Goal: Task Accomplishment & Management: Manage account settings

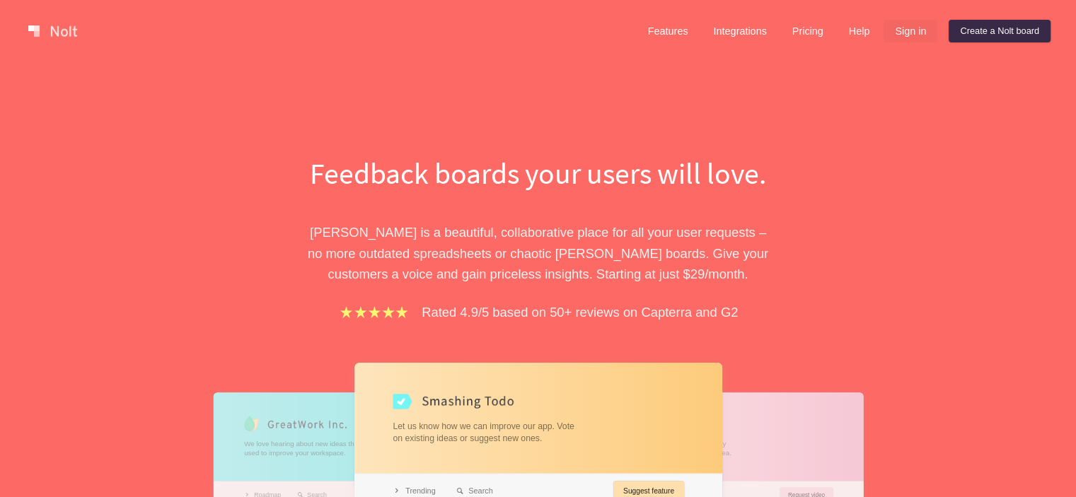
drag, startPoint x: 0, startPoint y: 0, endPoint x: 916, endPoint y: 33, distance: 916.3
click at [916, 33] on link "Sign in" at bounding box center [911, 31] width 54 height 23
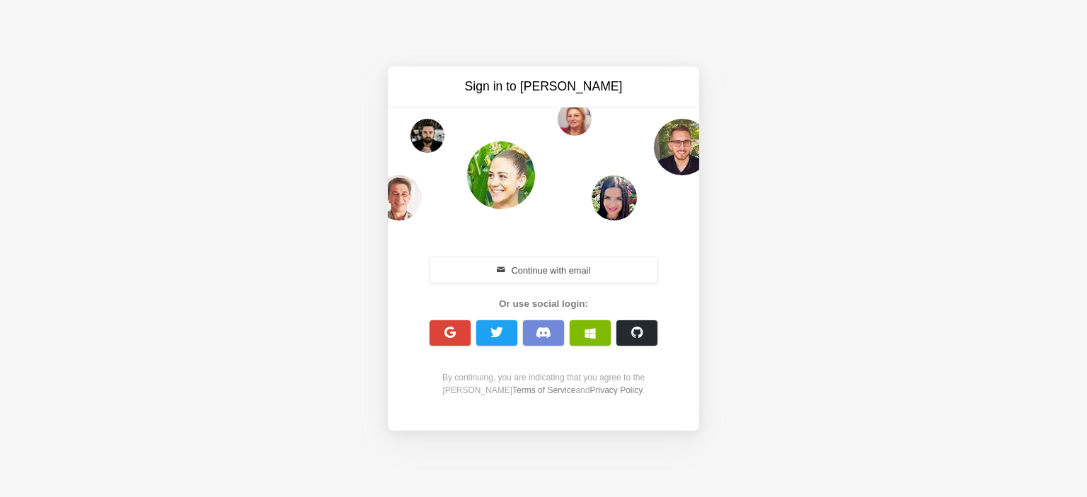
drag, startPoint x: 607, startPoint y: 208, endPoint x: 518, endPoint y: 335, distance: 155.5
click at [437, 342] on button "button" at bounding box center [450, 333] width 41 height 25
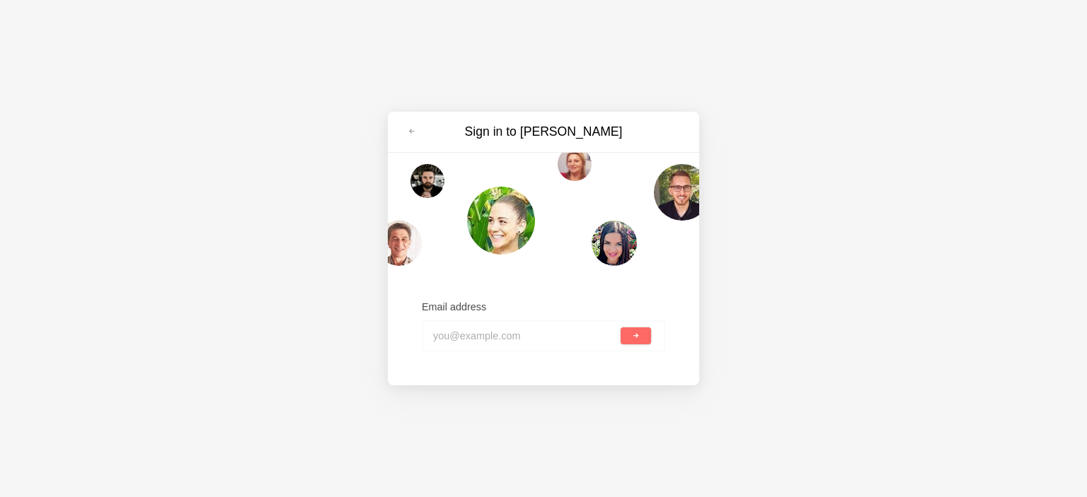
click at [537, 340] on input "email" at bounding box center [525, 336] width 185 height 31
paste input "memopi2735@etenx.com"
type input "memopi2735@etenx.com"
click at [632, 338] on span "submit" at bounding box center [636, 337] width 8 height 8
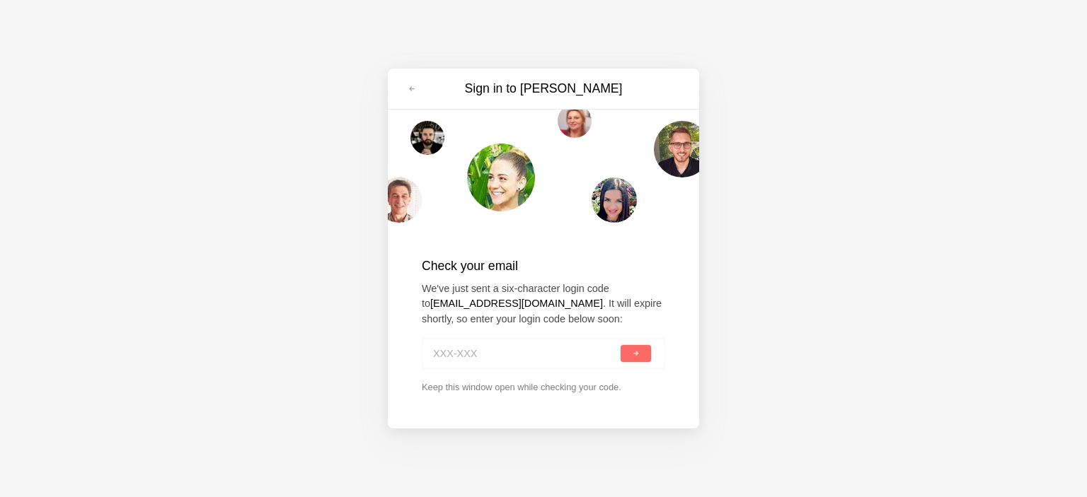
paste input "DZZ-DXQ"
click at [629, 356] on button "submit" at bounding box center [636, 353] width 30 height 17
type input "DZZ-DXQ"
